Goal: Check status: Check status

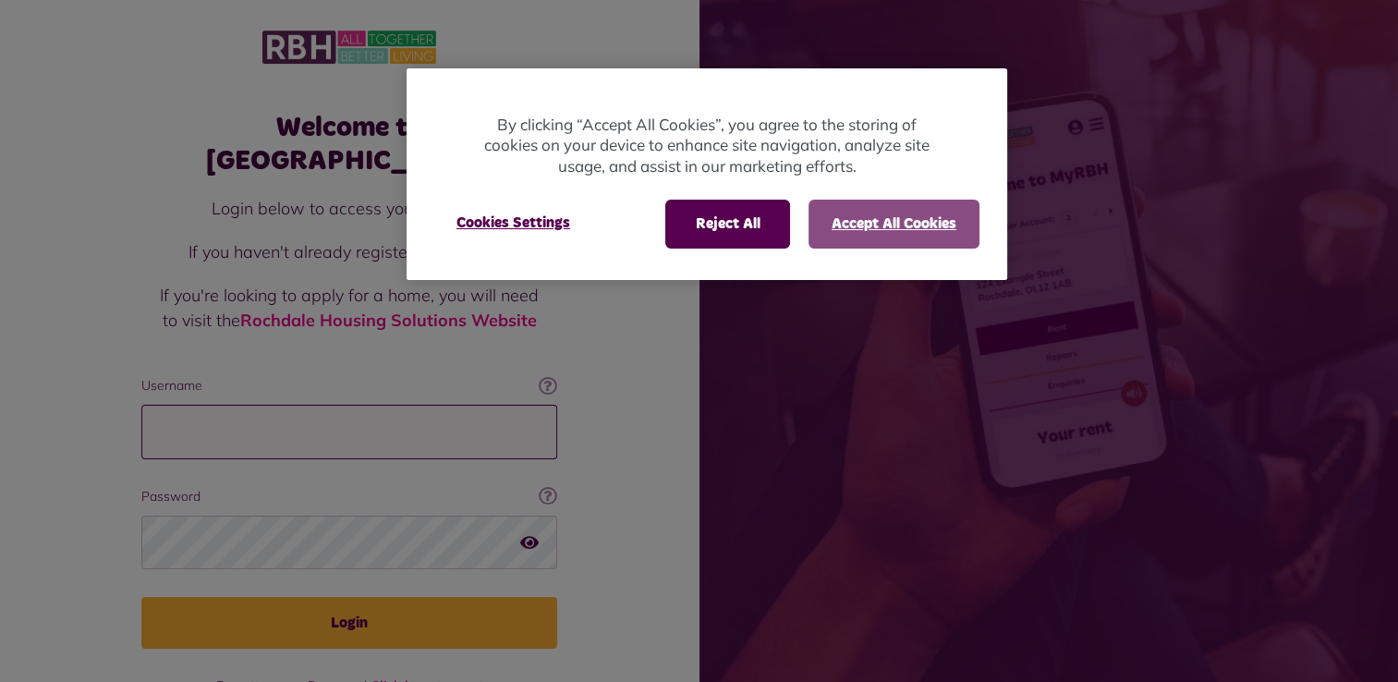
type input "**********"
click at [872, 224] on button "Accept All Cookies" at bounding box center [893, 224] width 171 height 48
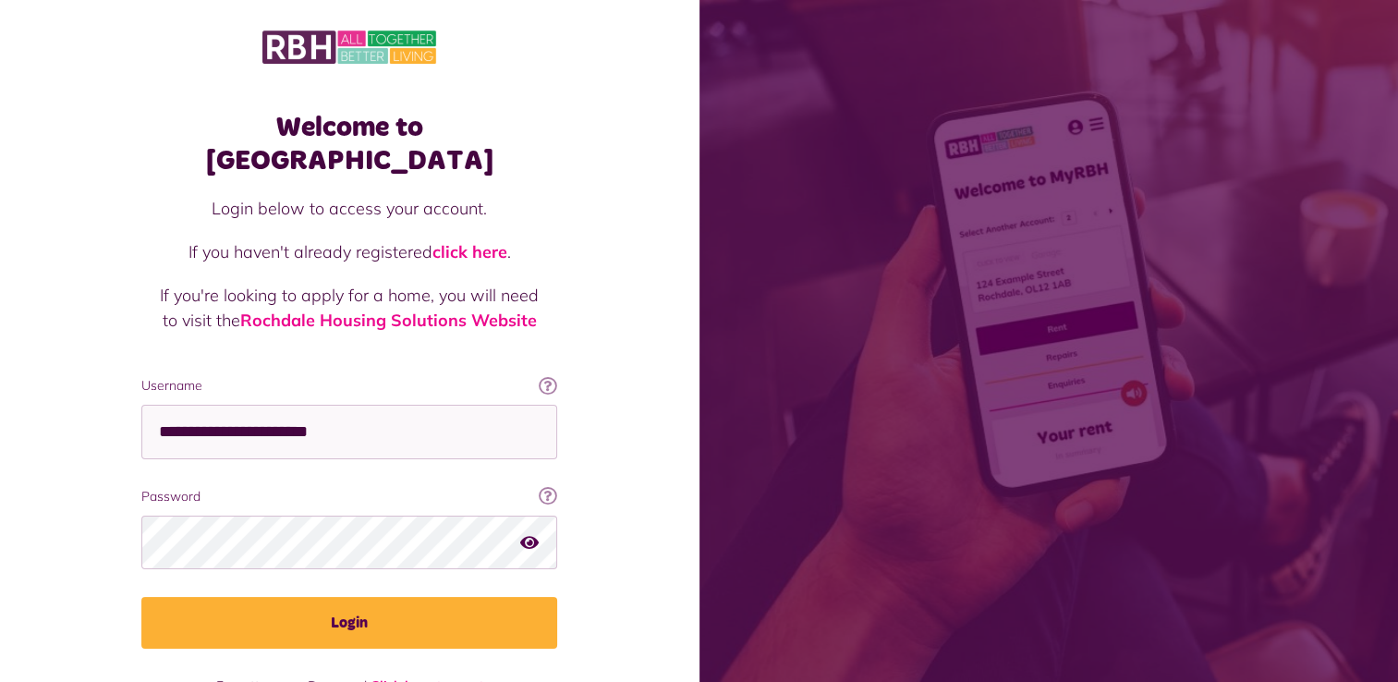
click at [527, 533] on icon "button" at bounding box center [529, 541] width 18 height 17
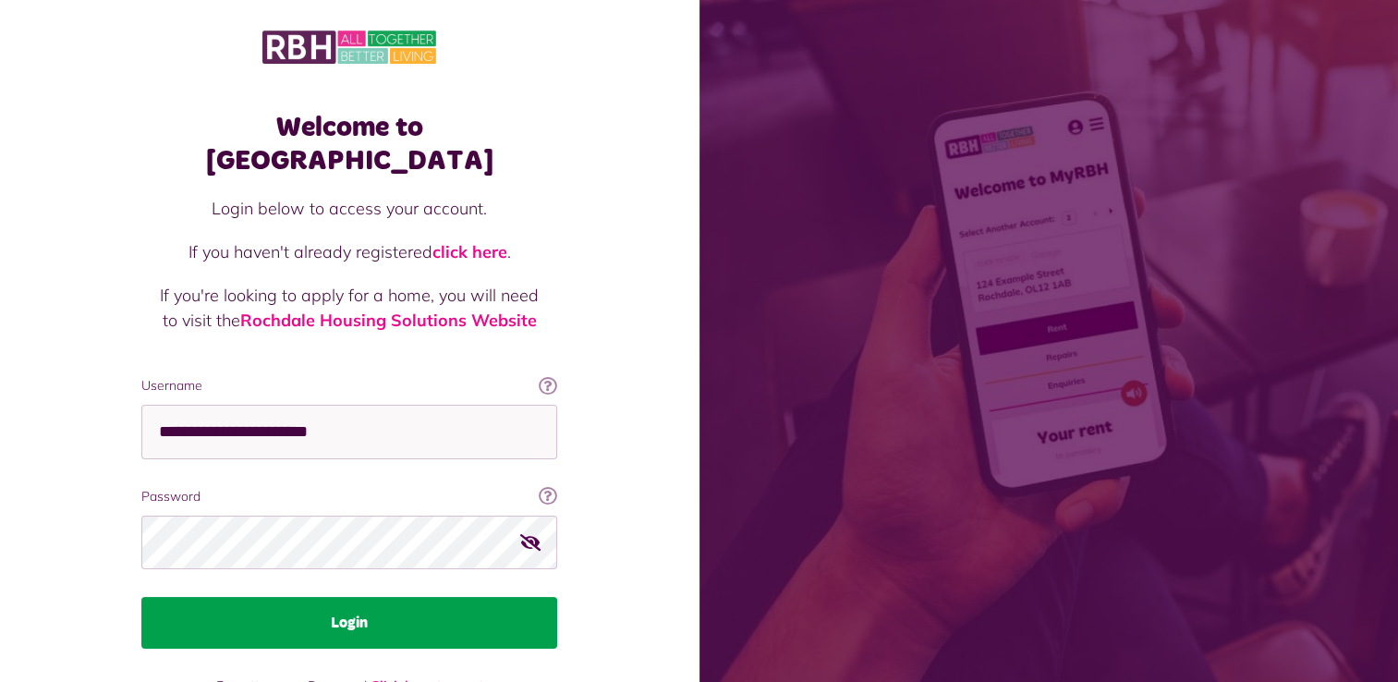
click at [343, 597] on button "Login" at bounding box center [349, 623] width 416 height 52
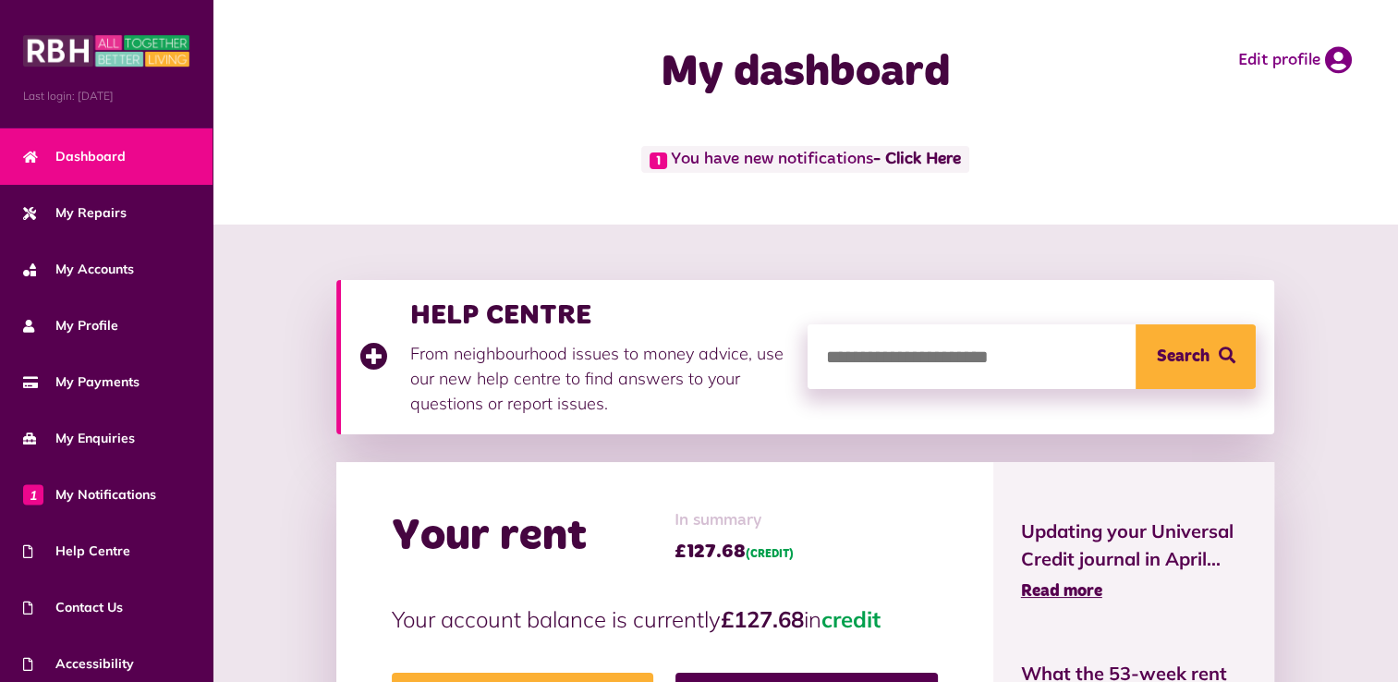
click at [1045, 360] on input "search" at bounding box center [1032, 356] width 448 height 65
type input "**********"
click at [1136, 324] on button "Search" at bounding box center [1196, 356] width 120 height 65
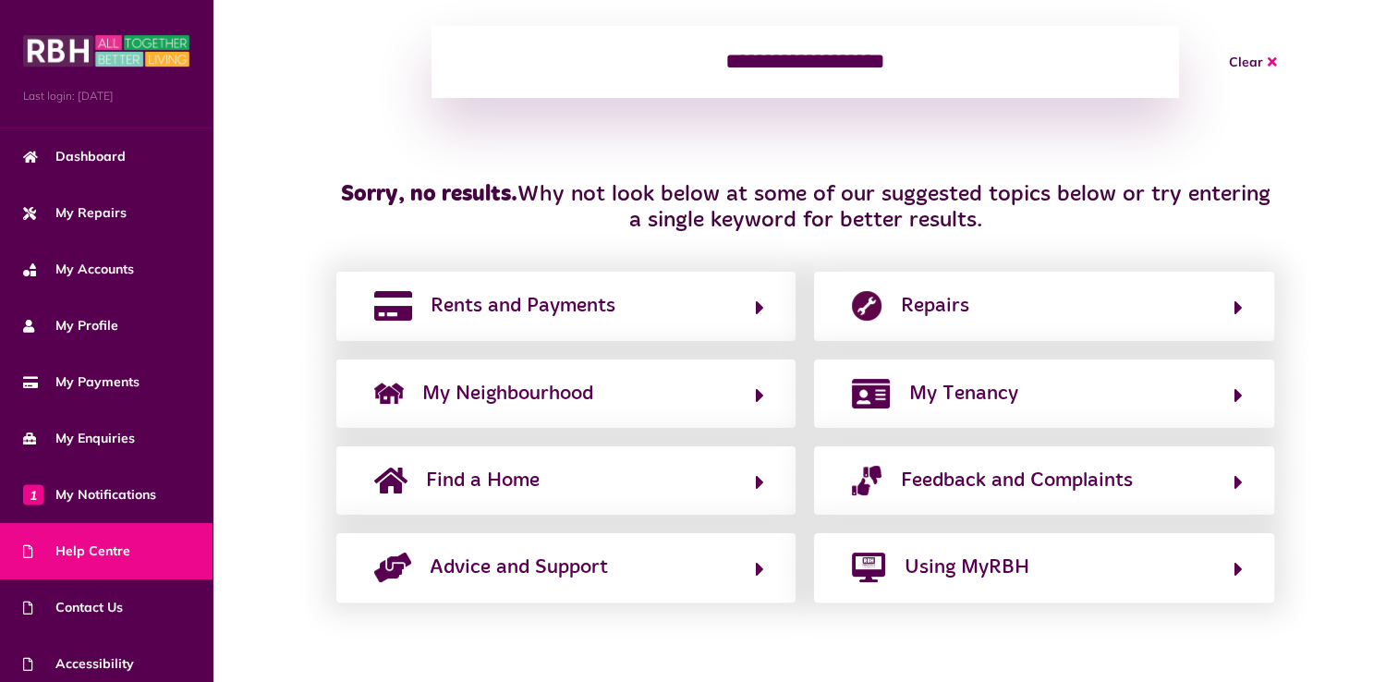
scroll to position [279, 0]
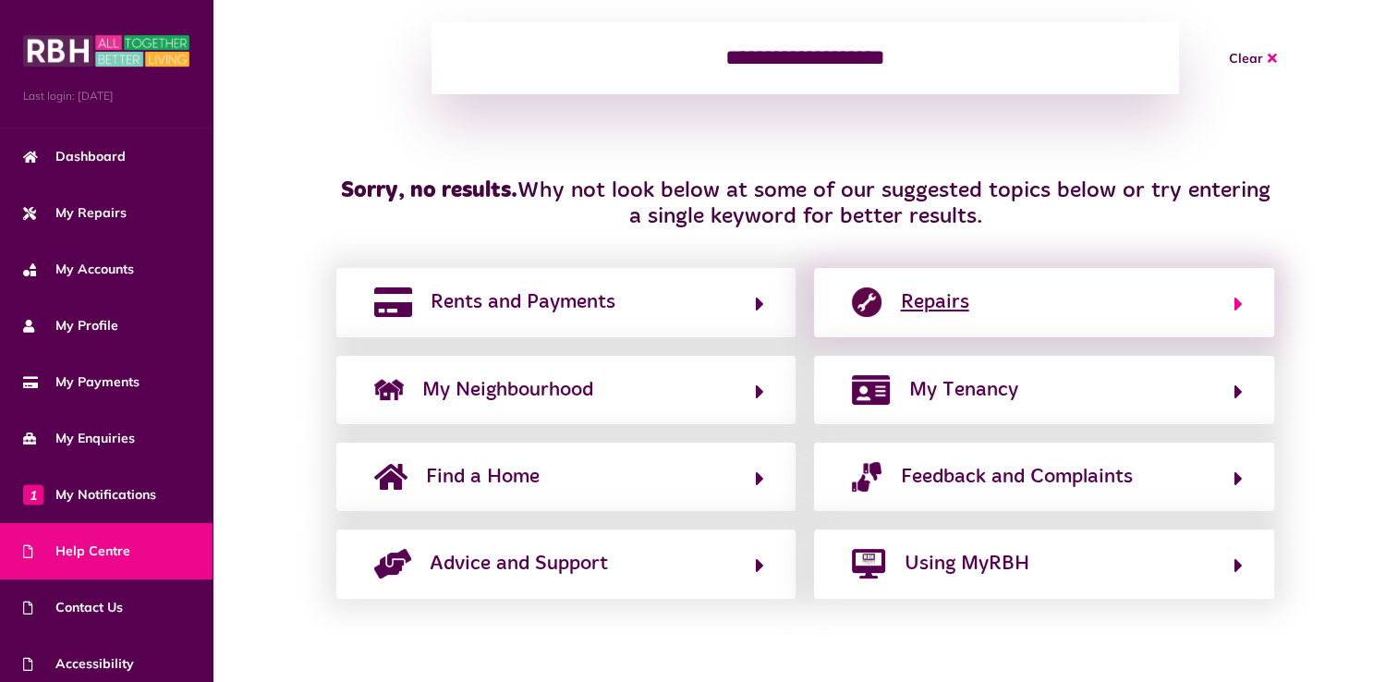
click at [993, 318] on button "Repairs" at bounding box center [1043, 301] width 395 height 31
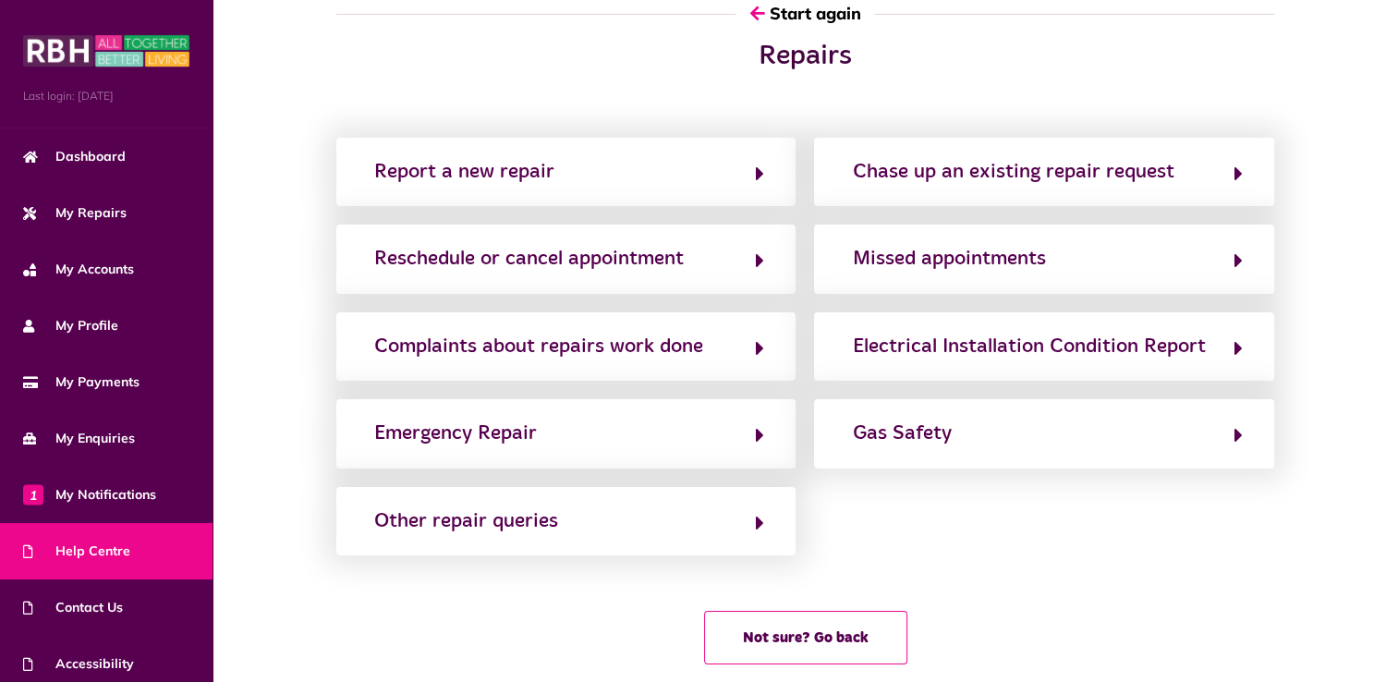
scroll to position [0, 0]
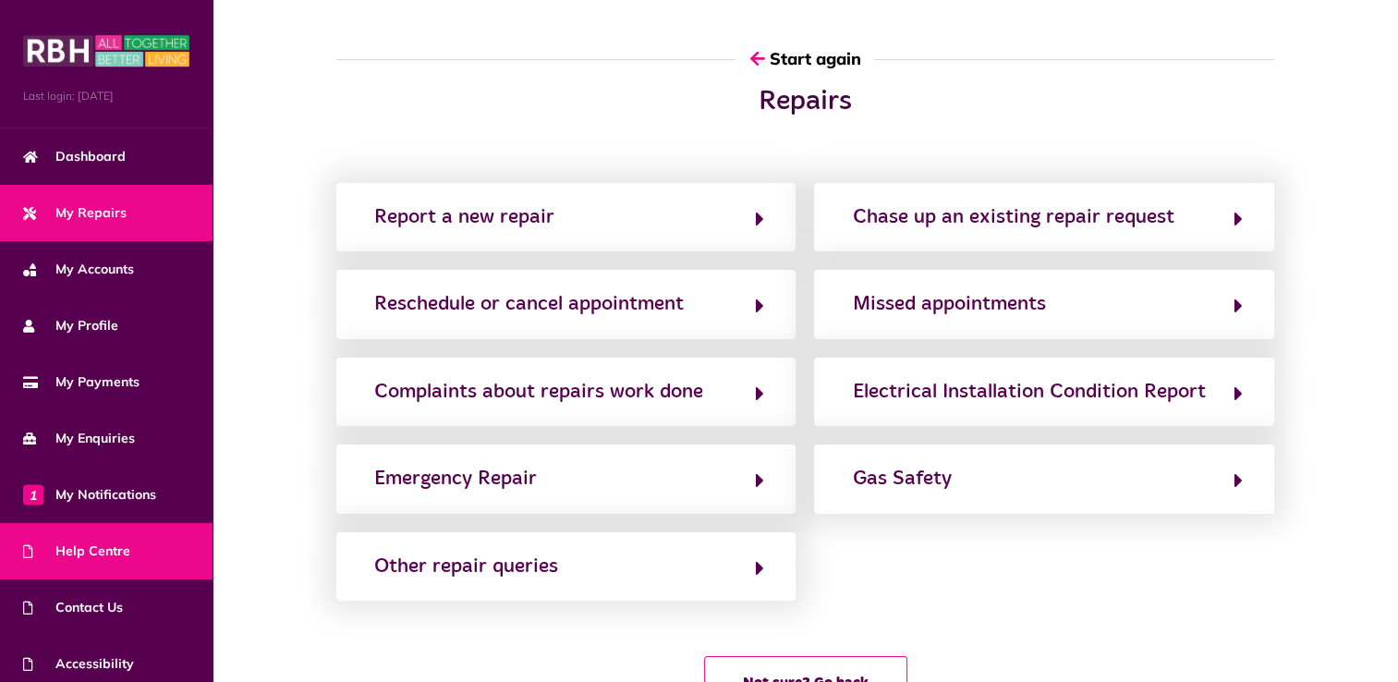
click at [107, 209] on span "My Repairs" at bounding box center [74, 212] width 103 height 19
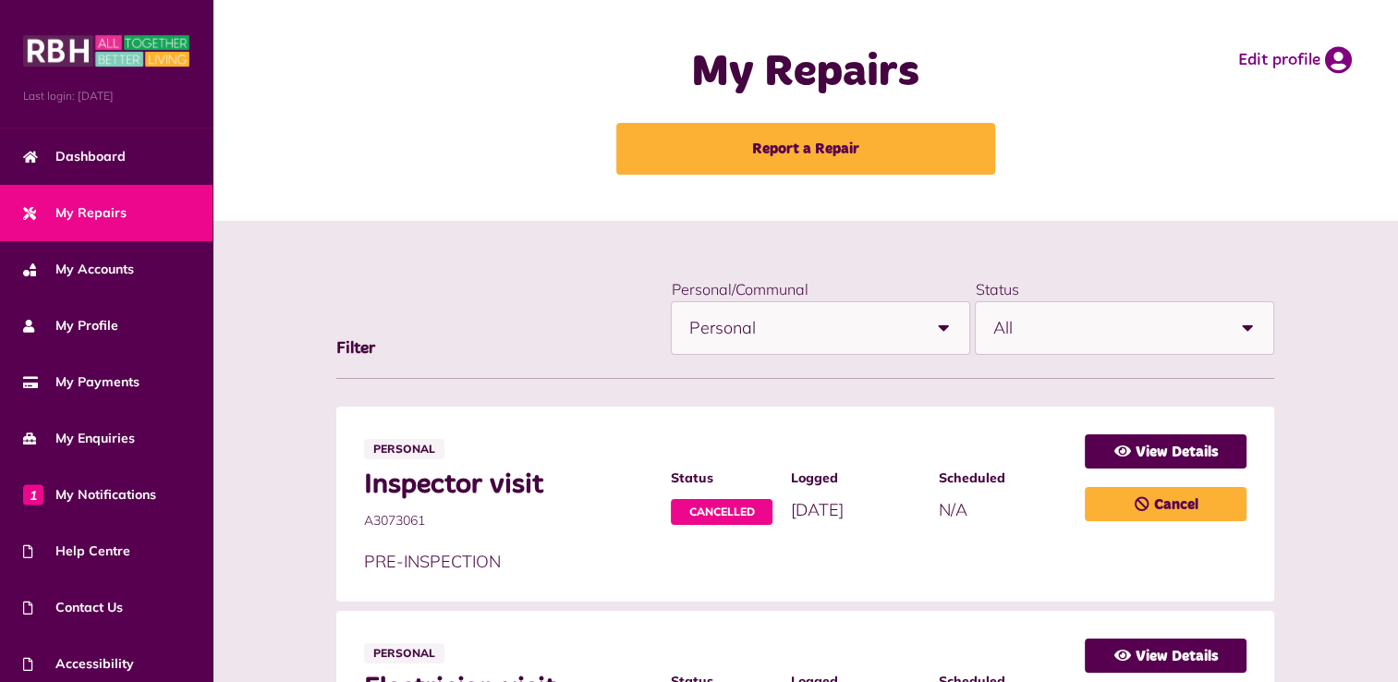
click at [943, 325] on b at bounding box center [943, 328] width 52 height 52
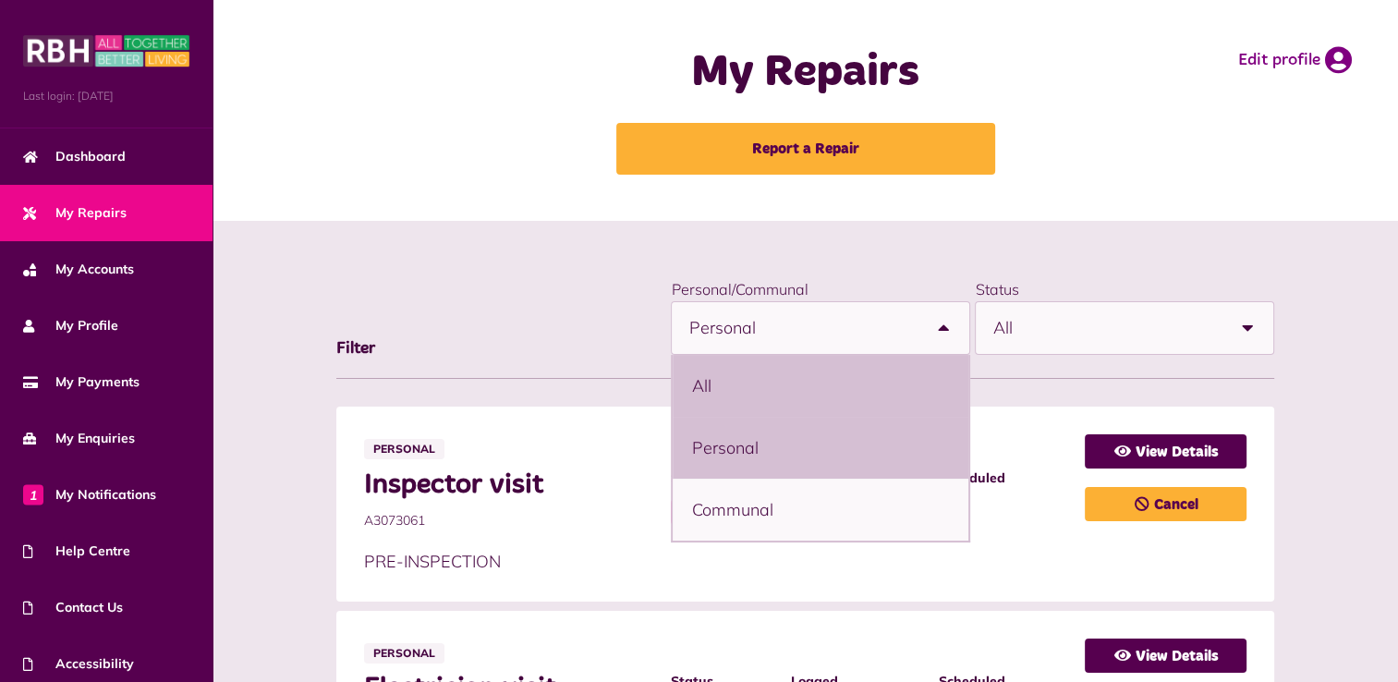
click at [751, 393] on li "All" at bounding box center [821, 386] width 296 height 62
select select "***"
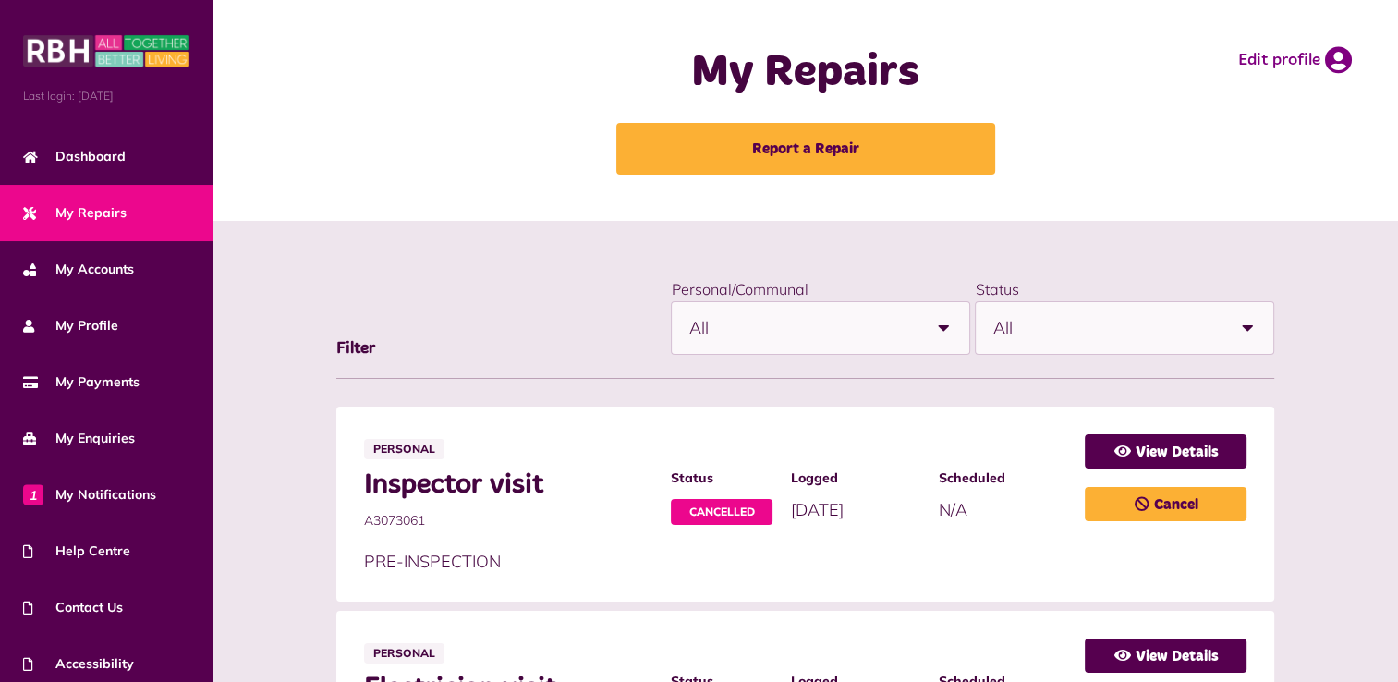
click at [1243, 327] on b at bounding box center [1247, 328] width 52 height 52
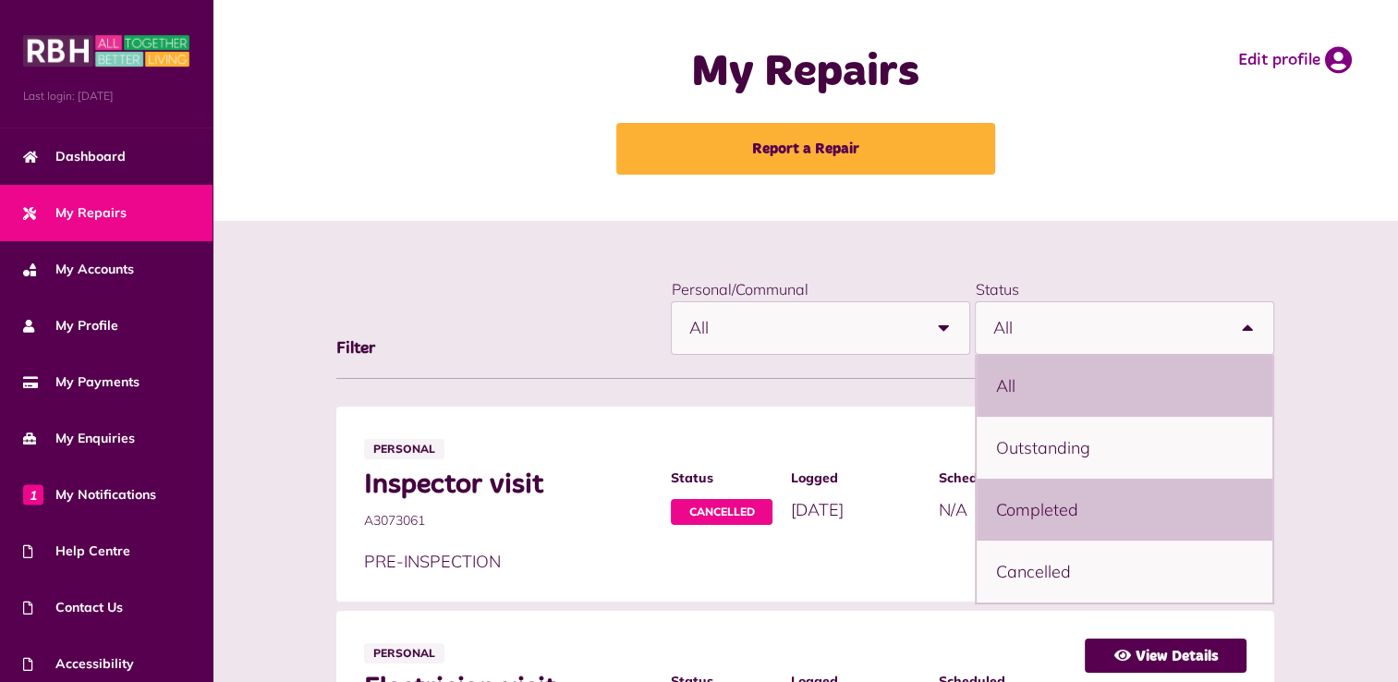
click at [1081, 512] on li "Completed" at bounding box center [1125, 510] width 296 height 62
select select "*********"
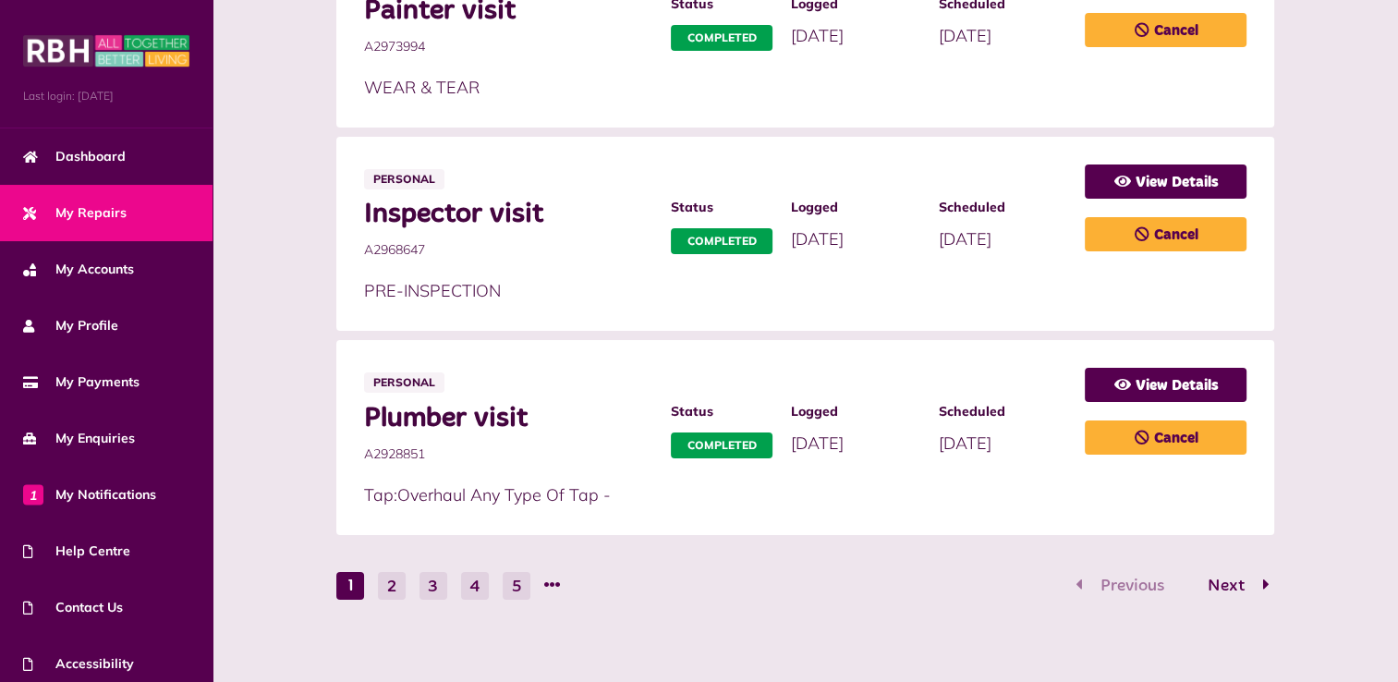
scroll to position [1096, 0]
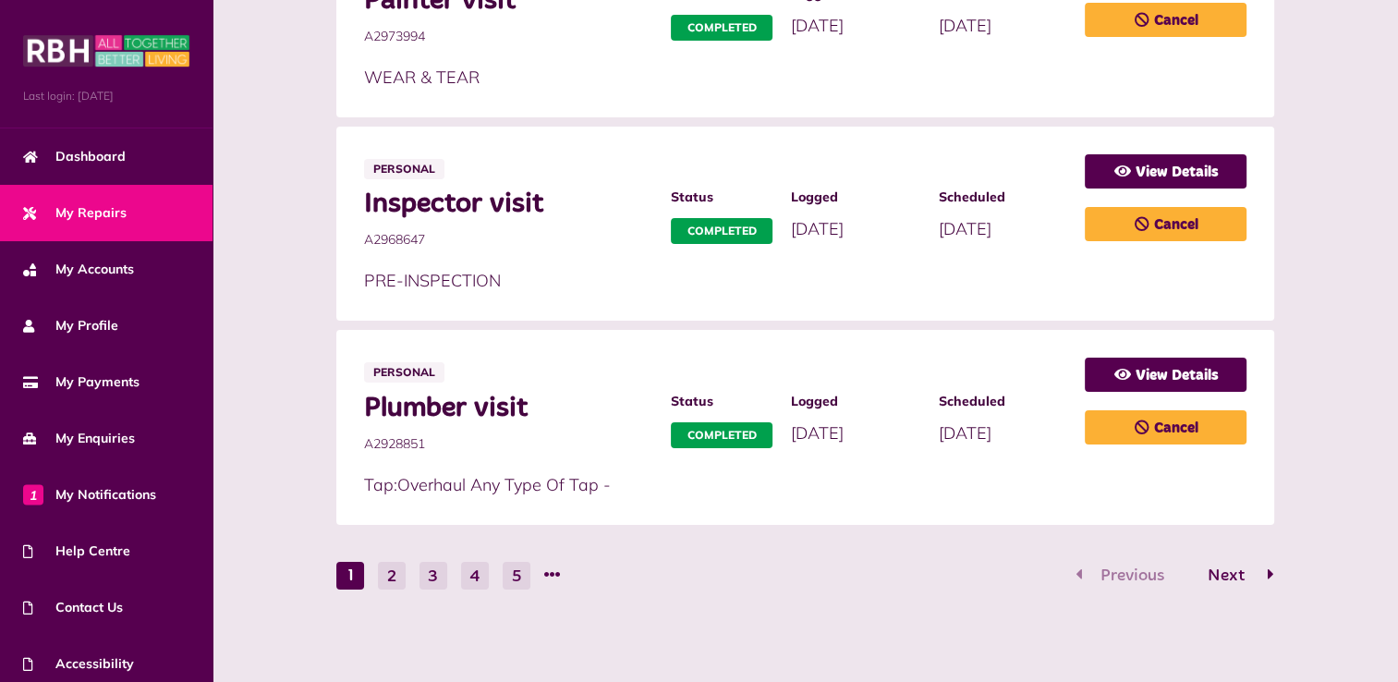
click at [1261, 568] on button "Next" at bounding box center [1230, 576] width 87 height 27
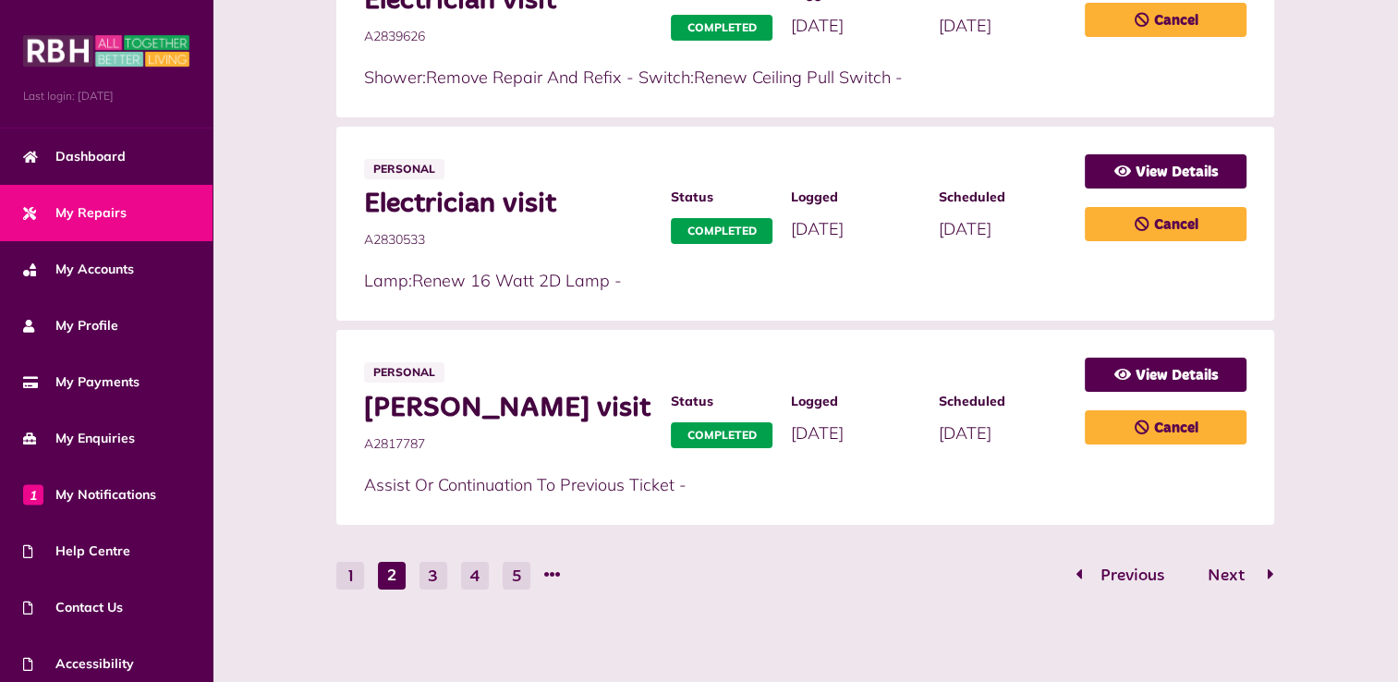
click at [1226, 578] on span "Next" at bounding box center [1225, 575] width 65 height 17
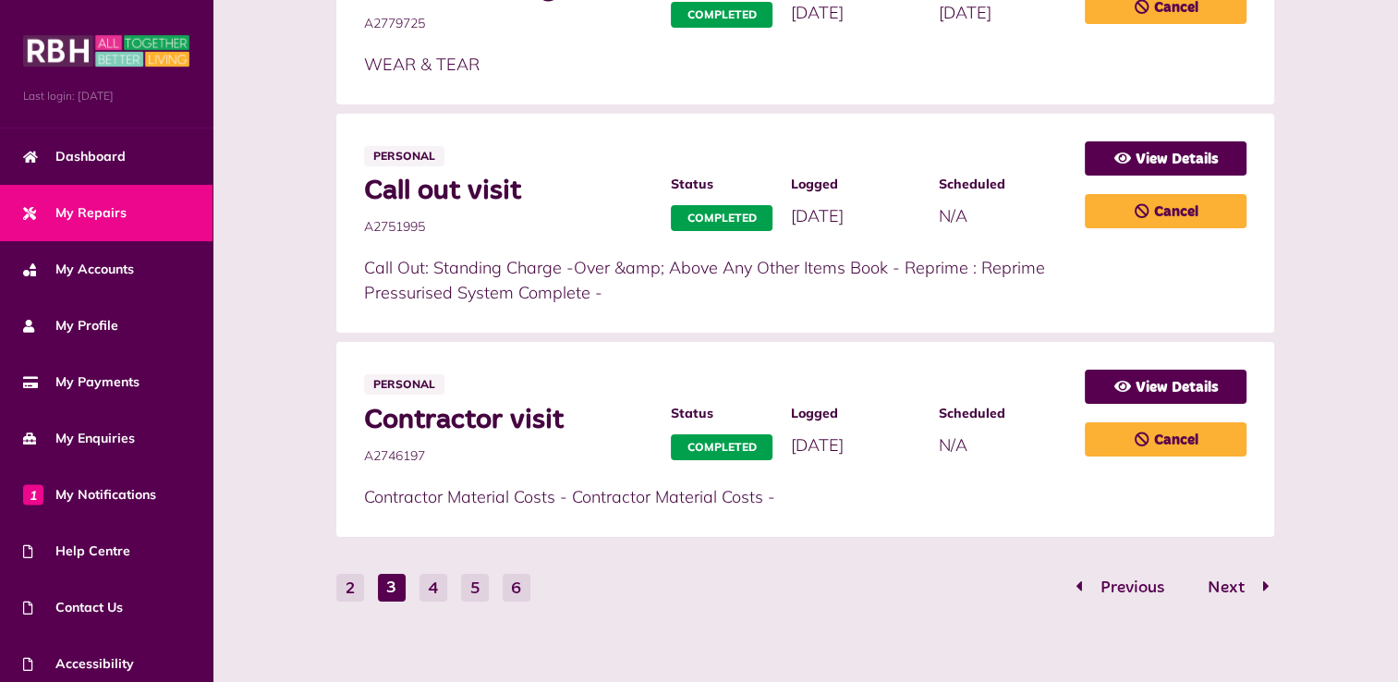
scroll to position [1121, 0]
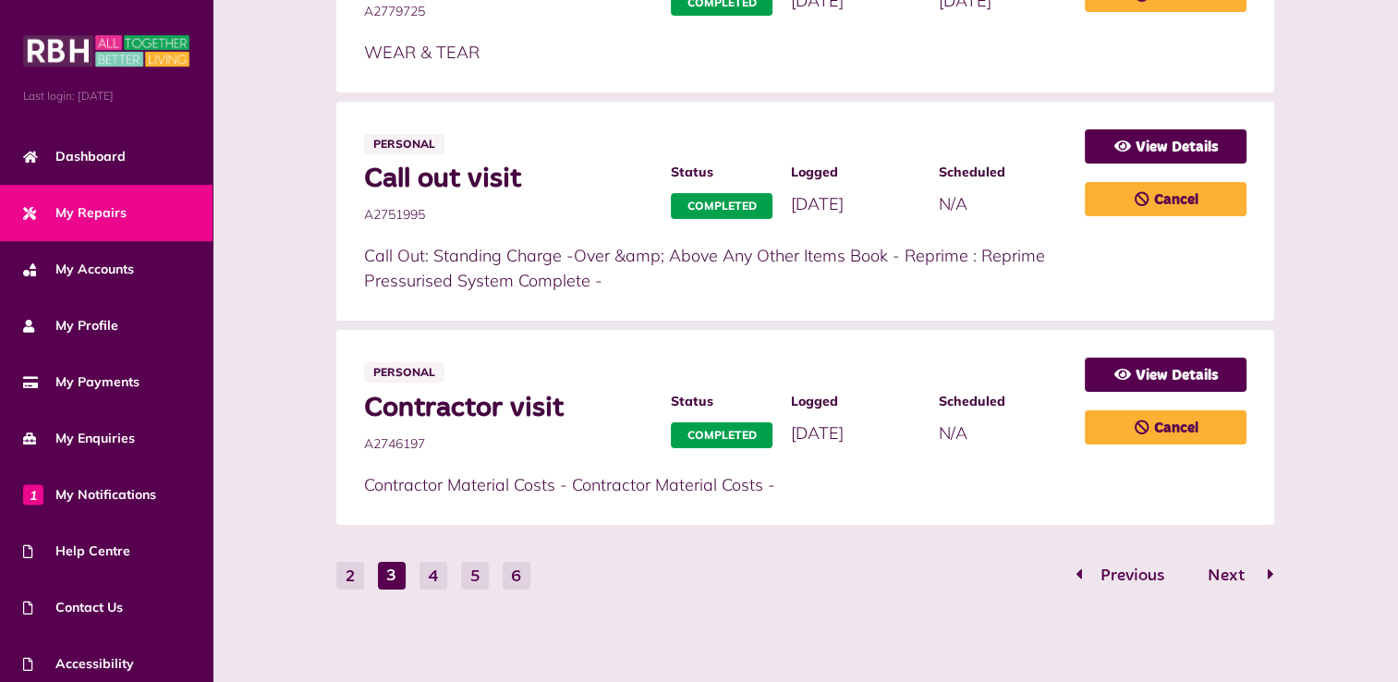
click at [1266, 571] on button "Next" at bounding box center [1230, 576] width 87 height 27
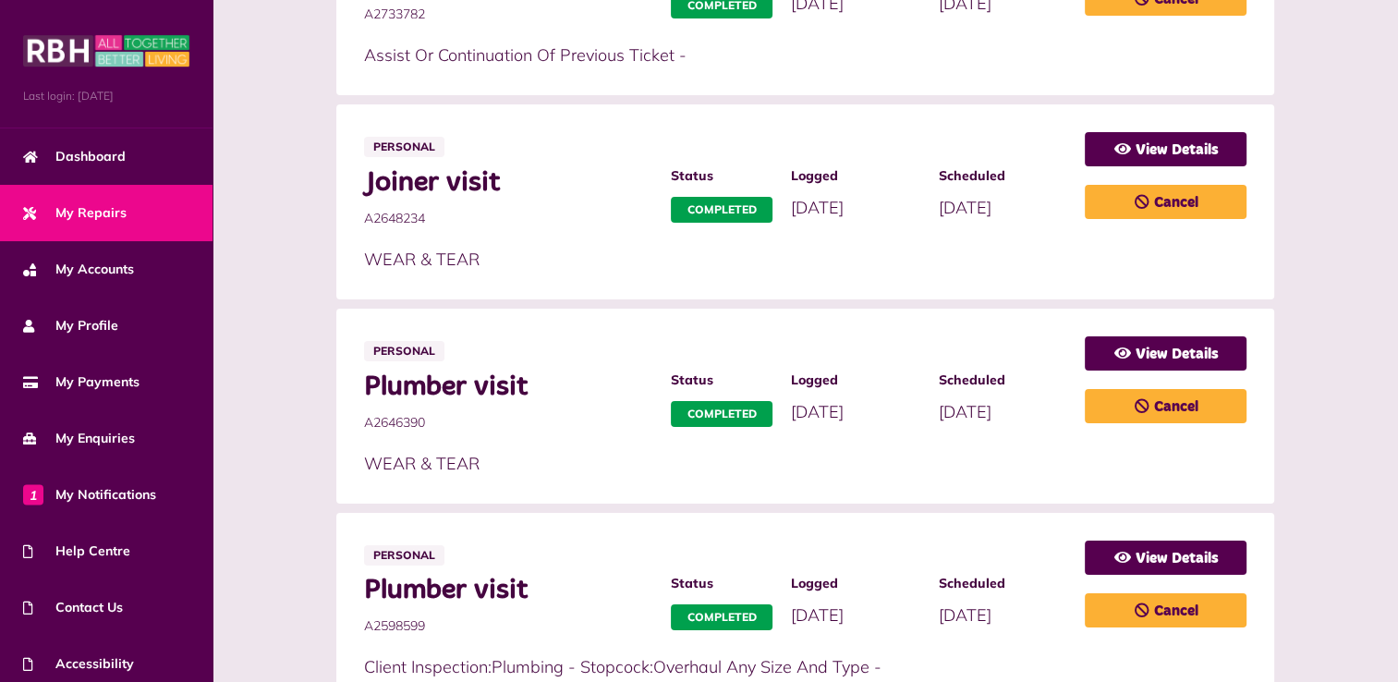
scroll to position [1395, 0]
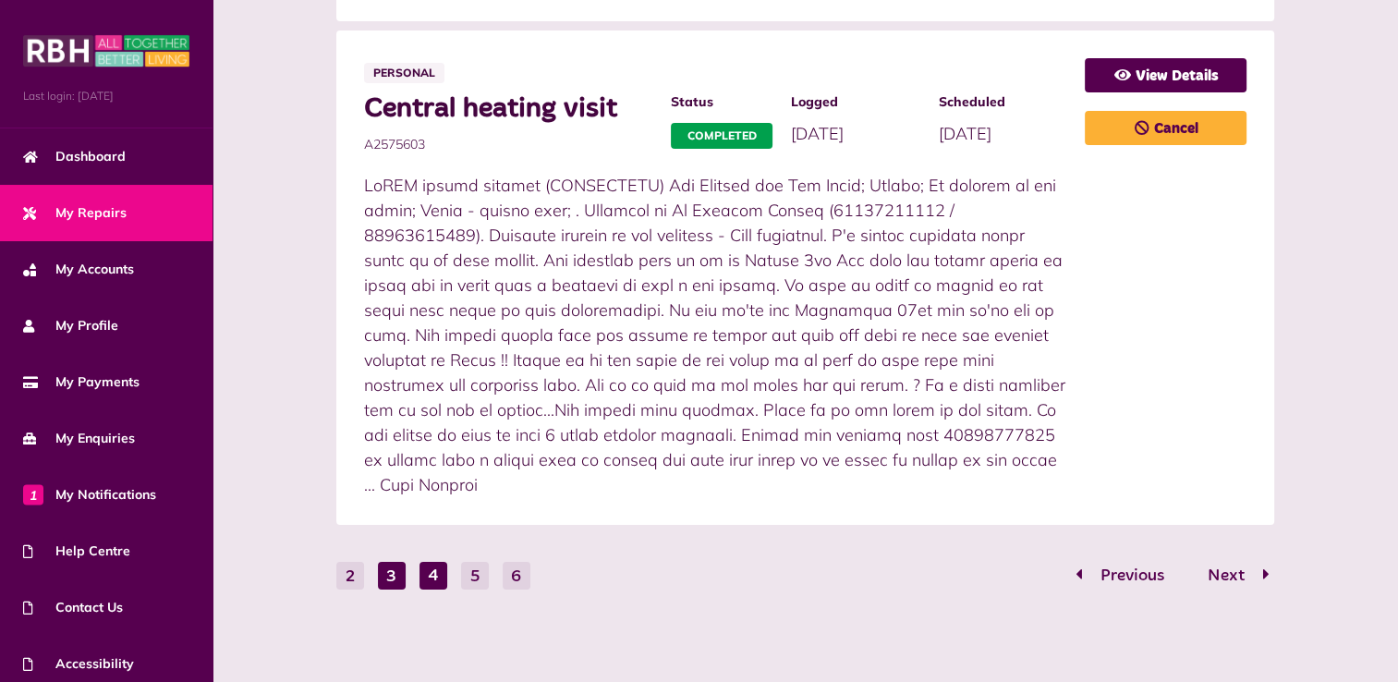
click at [395, 578] on button "3" at bounding box center [392, 576] width 28 height 28
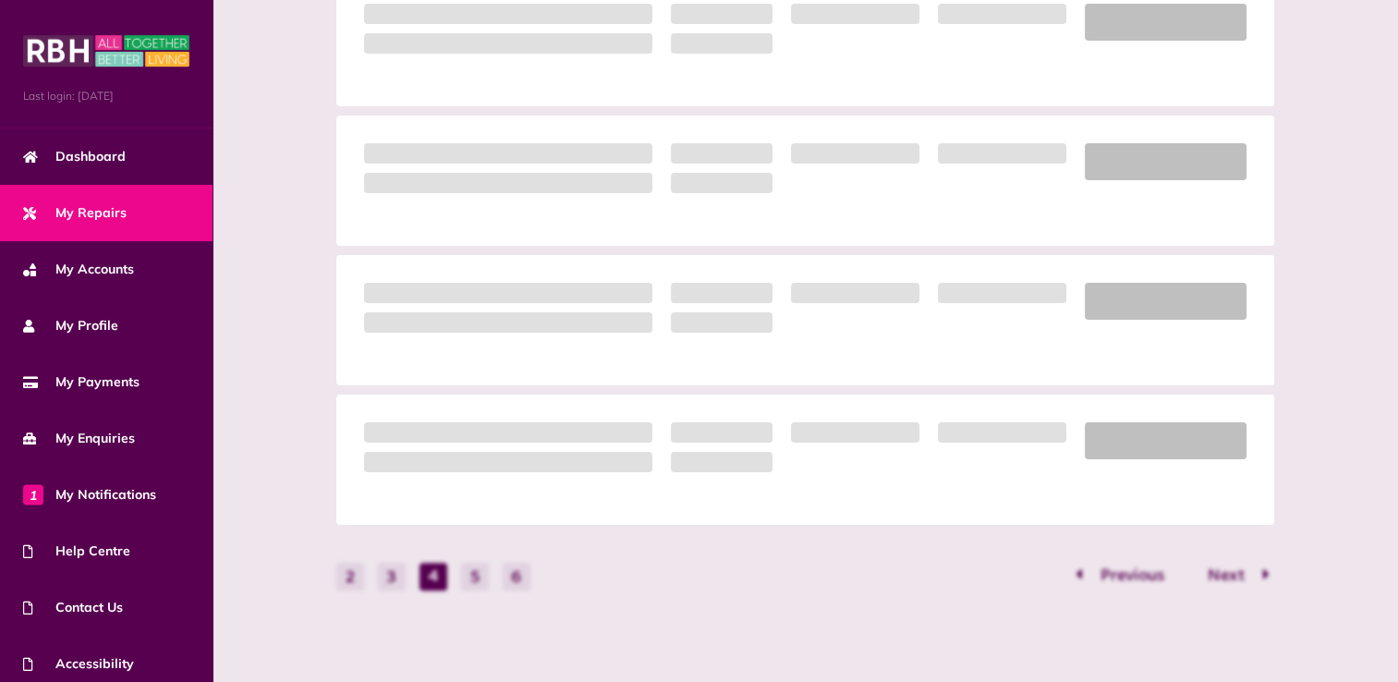
scroll to position [1121, 0]
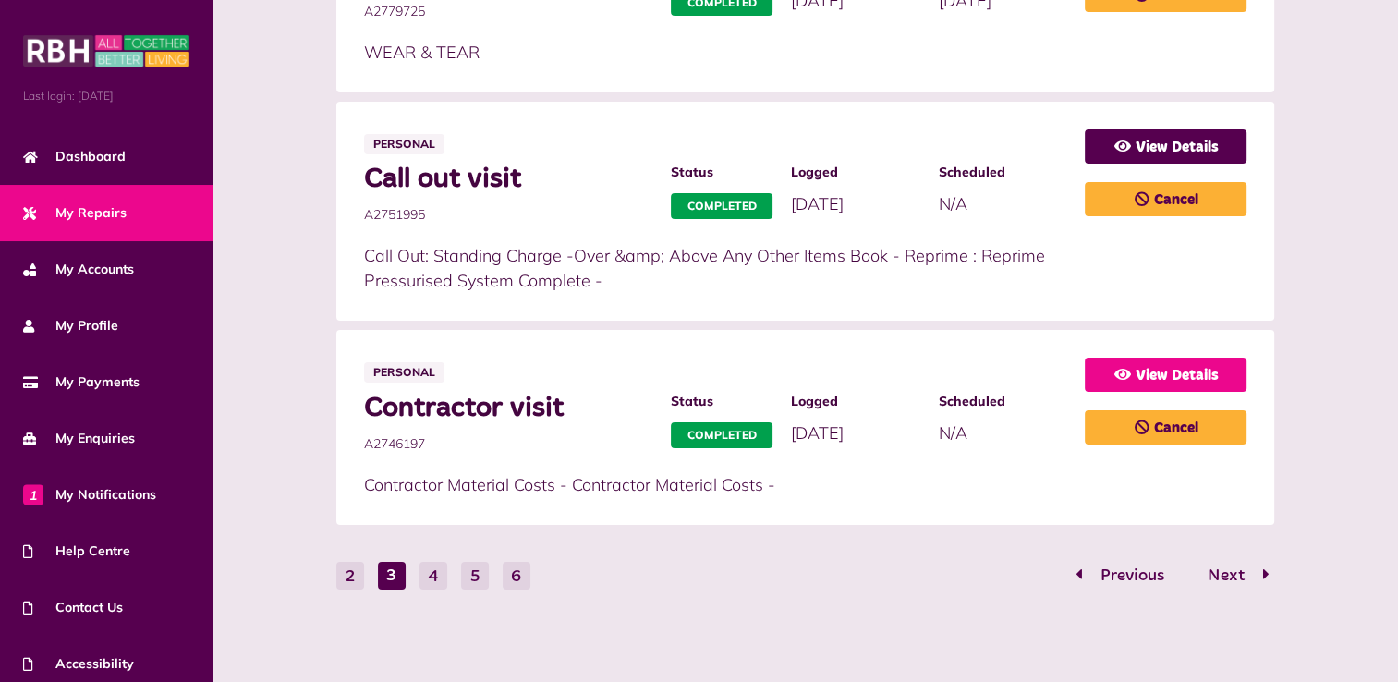
click at [1184, 371] on link "View Details" at bounding box center [1166, 375] width 162 height 34
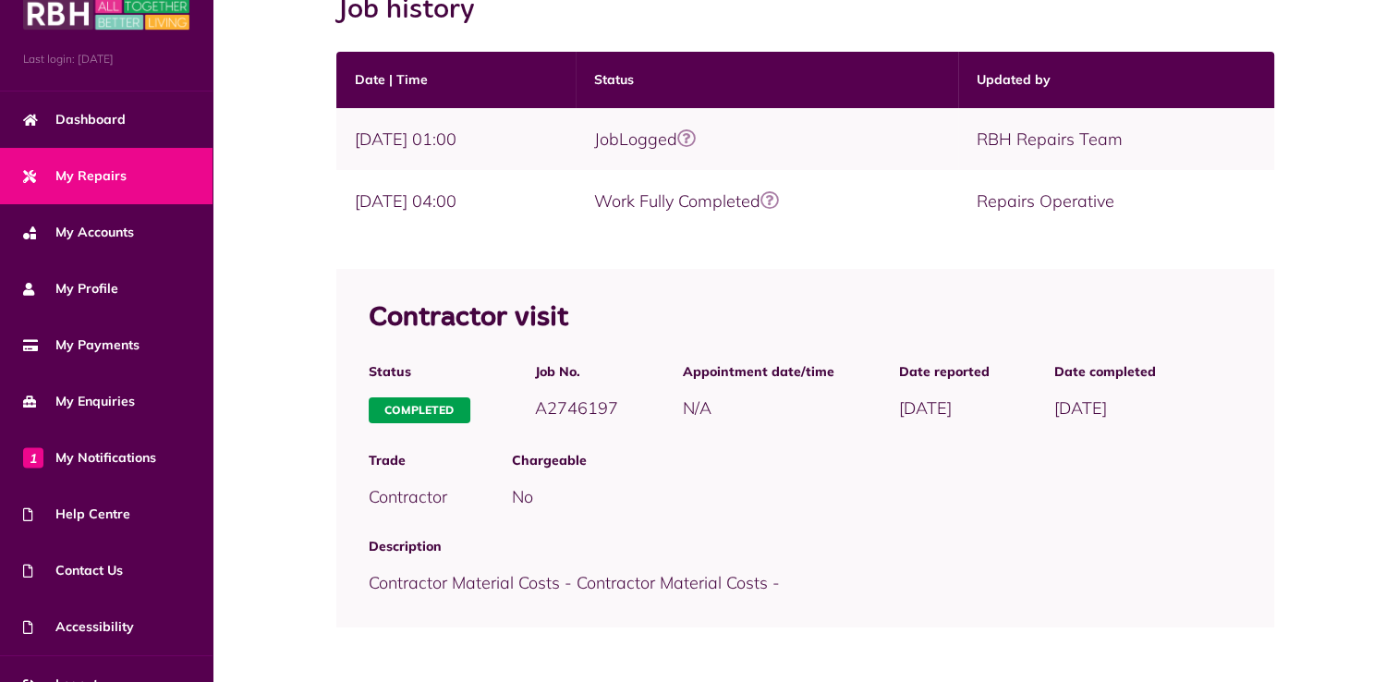
scroll to position [65, 0]
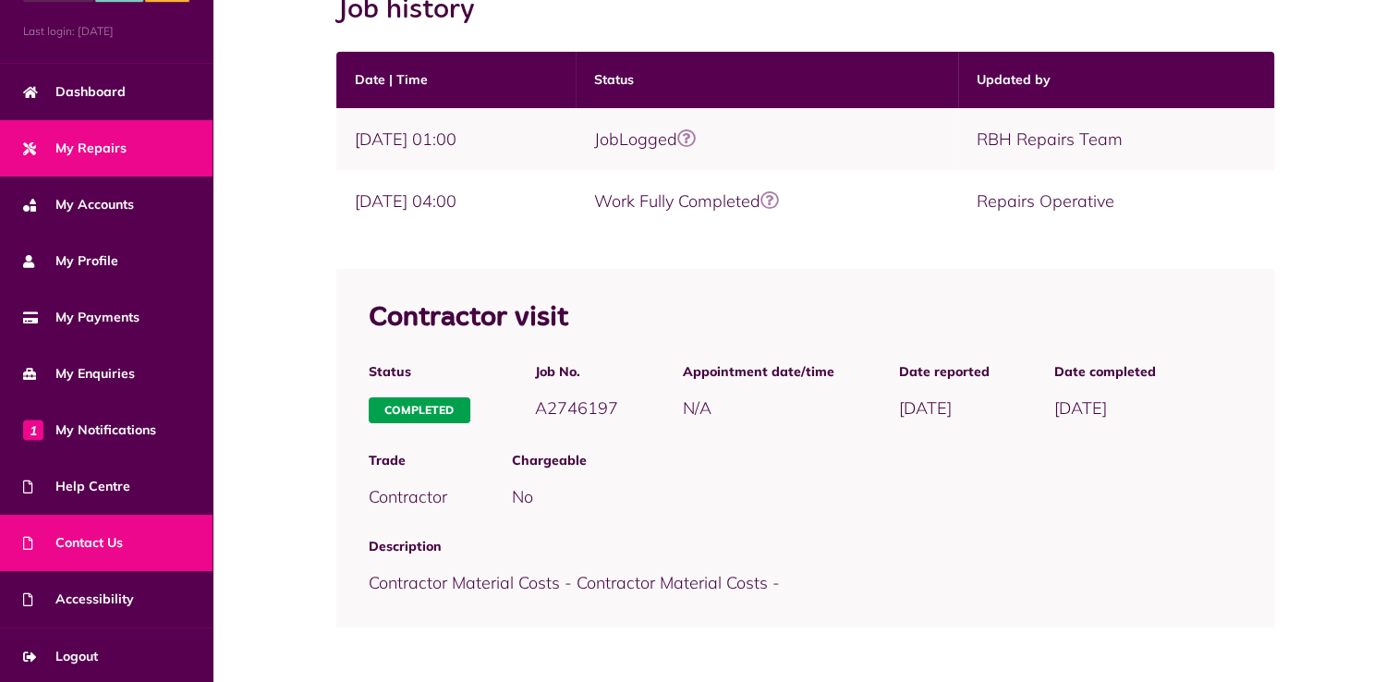
drag, startPoint x: 69, startPoint y: 653, endPoint x: 120, endPoint y: 531, distance: 132.1
click at [69, 653] on span "Logout" at bounding box center [60, 656] width 75 height 19
